Goal: Find specific page/section: Find specific page/section

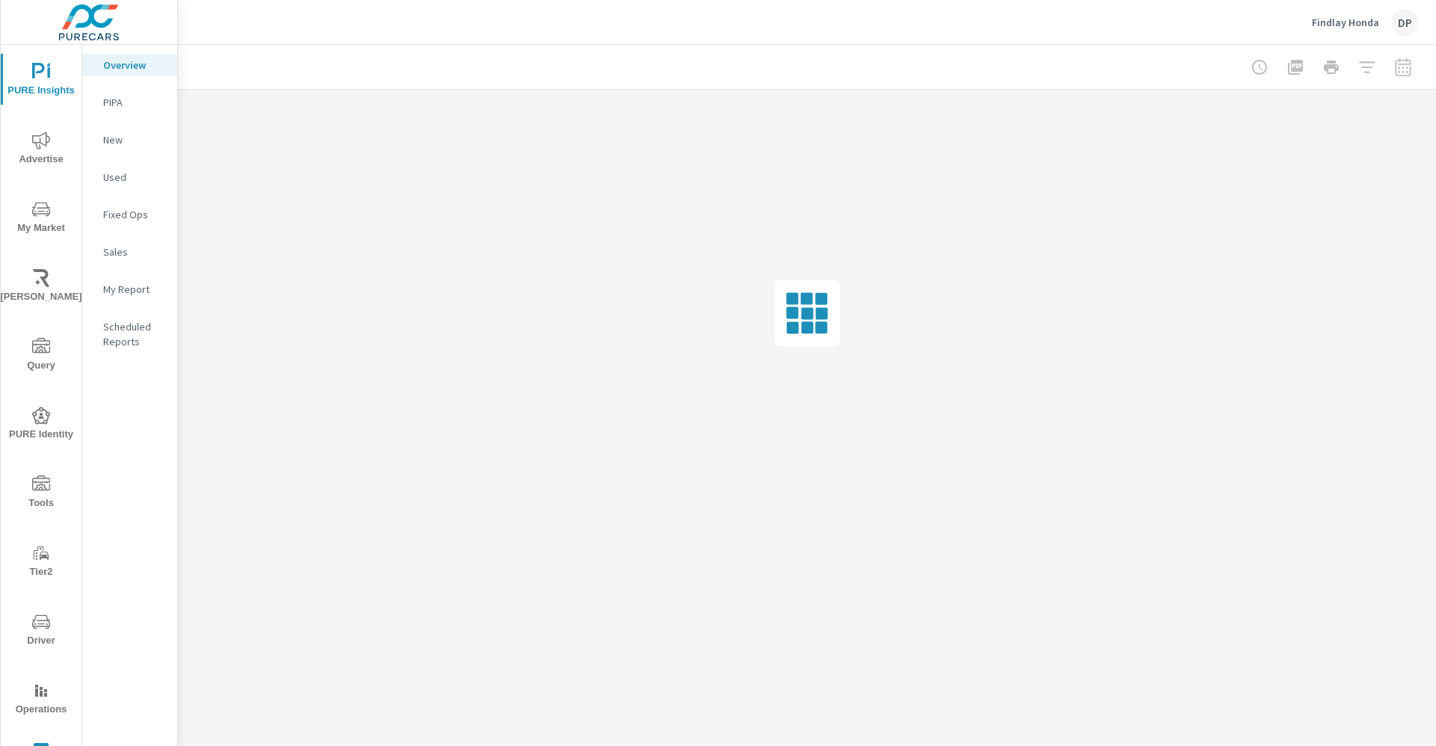
click at [27, 360] on span "Query" at bounding box center [41, 356] width 72 height 37
